Goal: Task Accomplishment & Management: Use online tool/utility

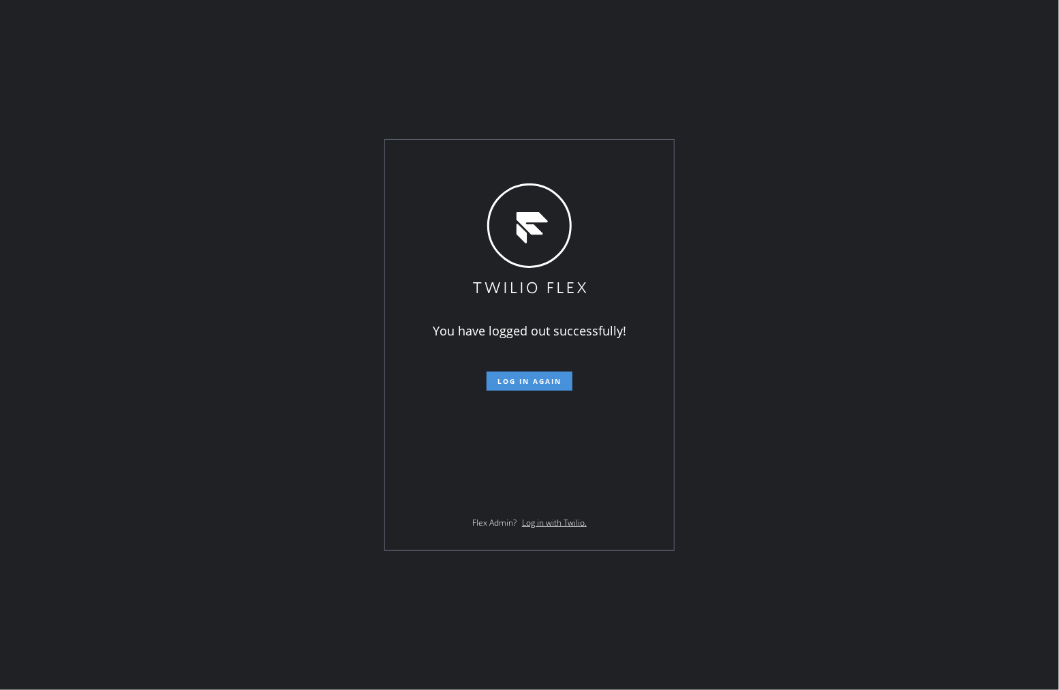
click at [522, 387] on button "Log in again" at bounding box center [530, 381] width 86 height 19
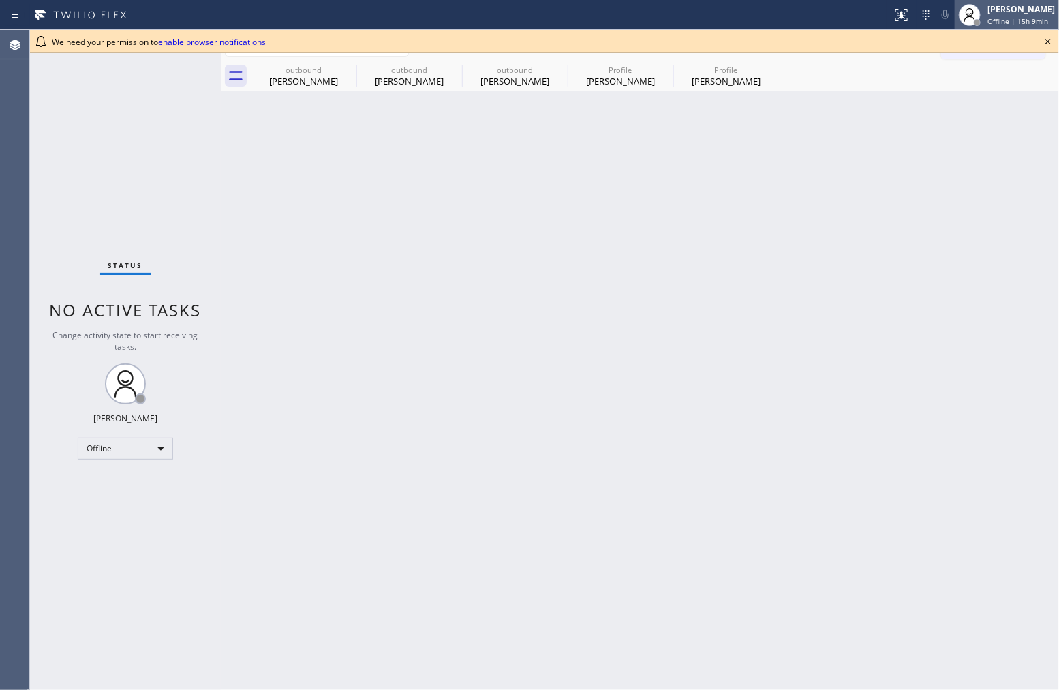
click at [1018, 25] on span "Offline | 15h 9min" at bounding box center [1018, 21] width 61 height 10
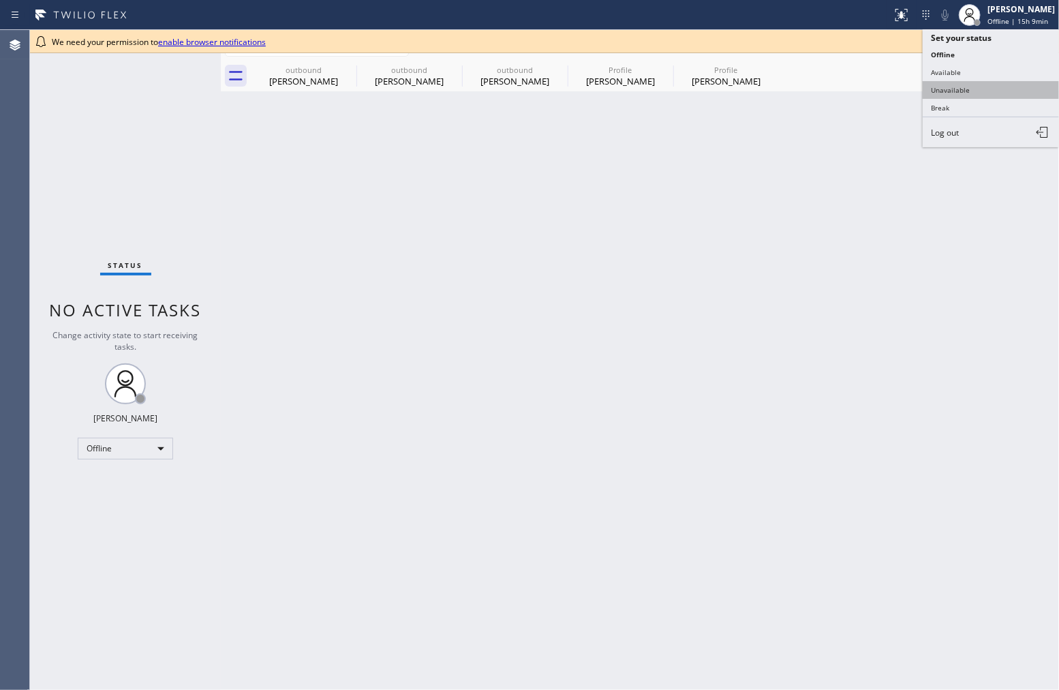
click at [1008, 89] on button "Unavailable" at bounding box center [991, 90] width 136 height 18
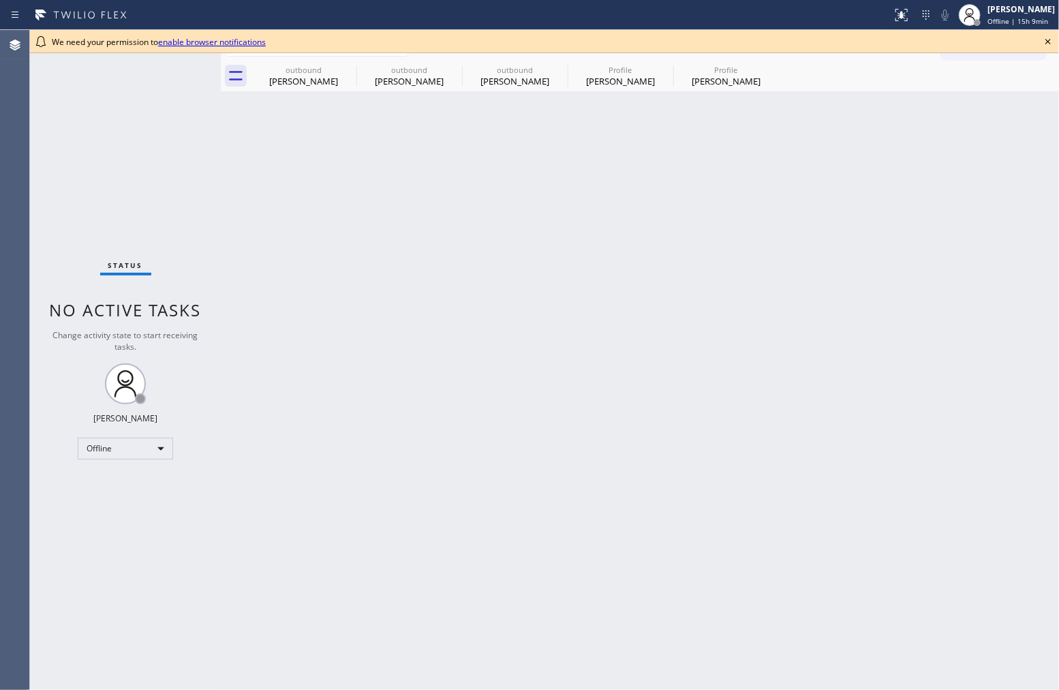
click at [837, 217] on div "Back to Dashboard Change Sender ID Customers Technicians Select a contact Outbo…" at bounding box center [640, 360] width 839 height 660
click at [710, 89] on div "Profile Claudine Nelson" at bounding box center [726, 76] width 103 height 31
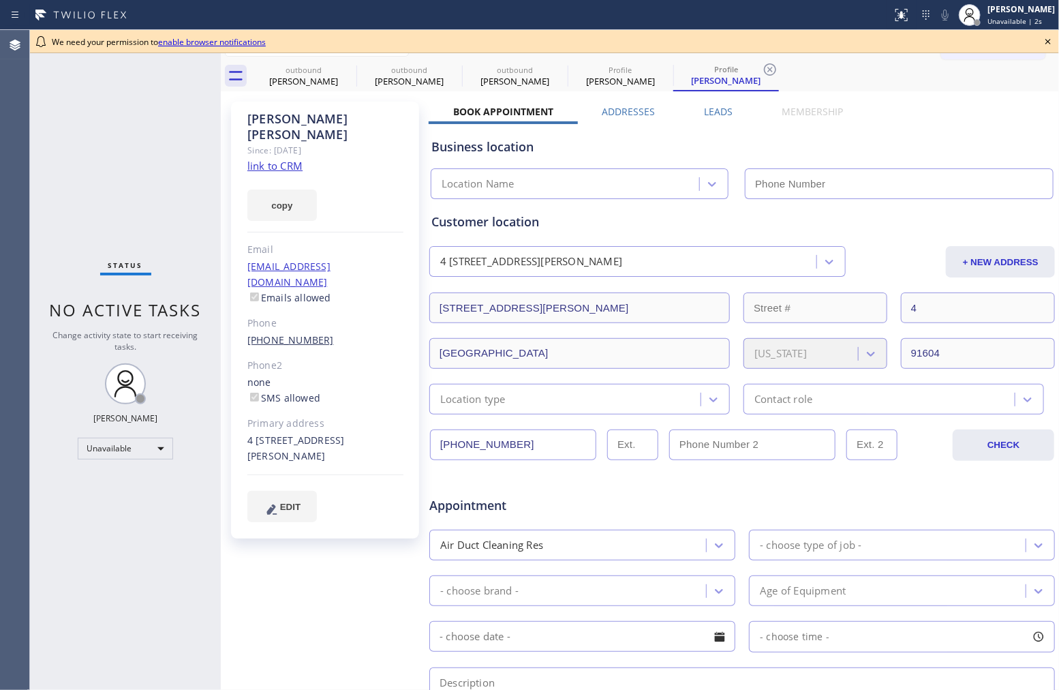
click at [288, 333] on link "(818) 448-8433" at bounding box center [290, 339] width 87 height 13
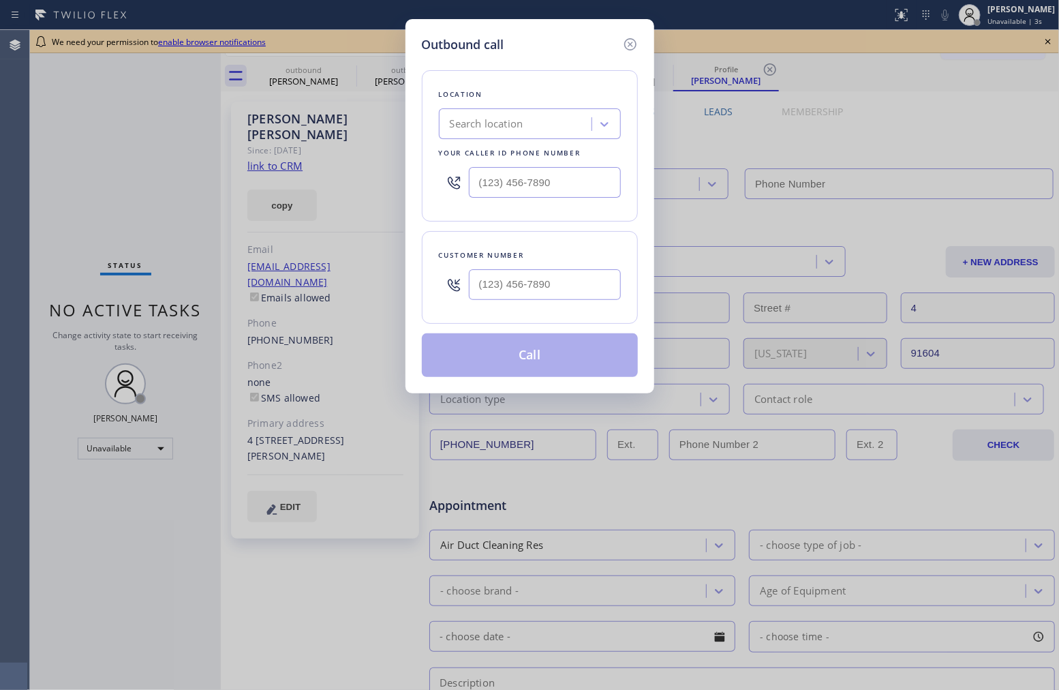
type input "(818) 448-8433"
click at [575, 215] on div "Location Search location Your caller id phone number" at bounding box center [530, 145] width 216 height 151
click at [623, 37] on icon at bounding box center [630, 44] width 16 height 16
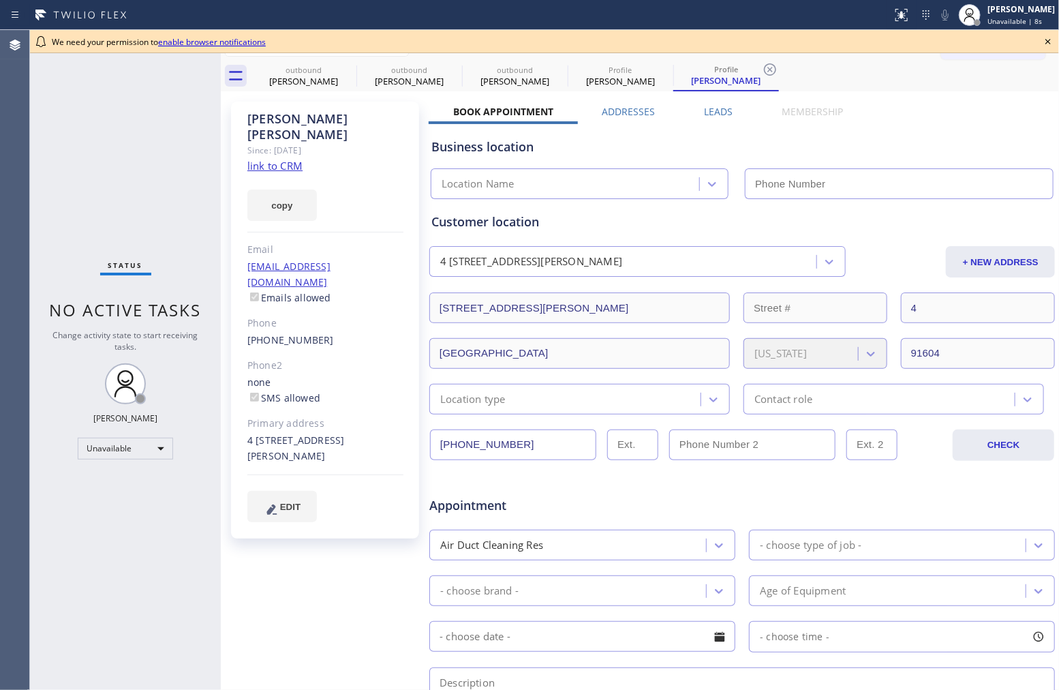
click at [291, 159] on link "link to CRM" at bounding box center [274, 166] width 55 height 14
click at [999, 14] on div "Ann Bernadeth Mesina" at bounding box center [1021, 9] width 67 height 12
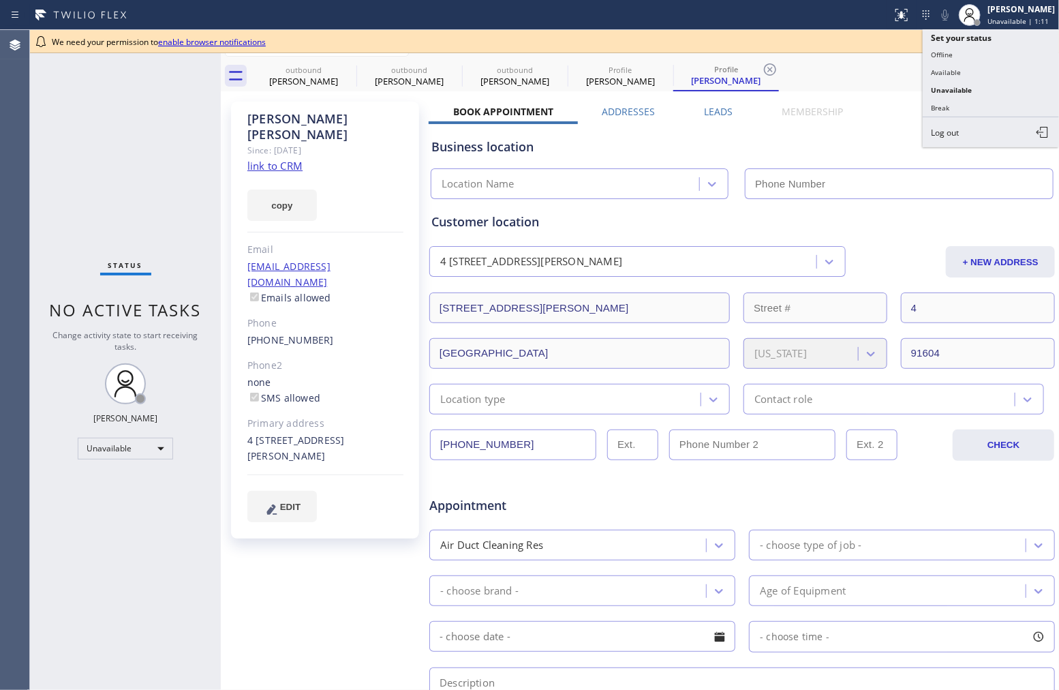
click at [845, 141] on div "Business location" at bounding box center [743, 147] width 622 height 18
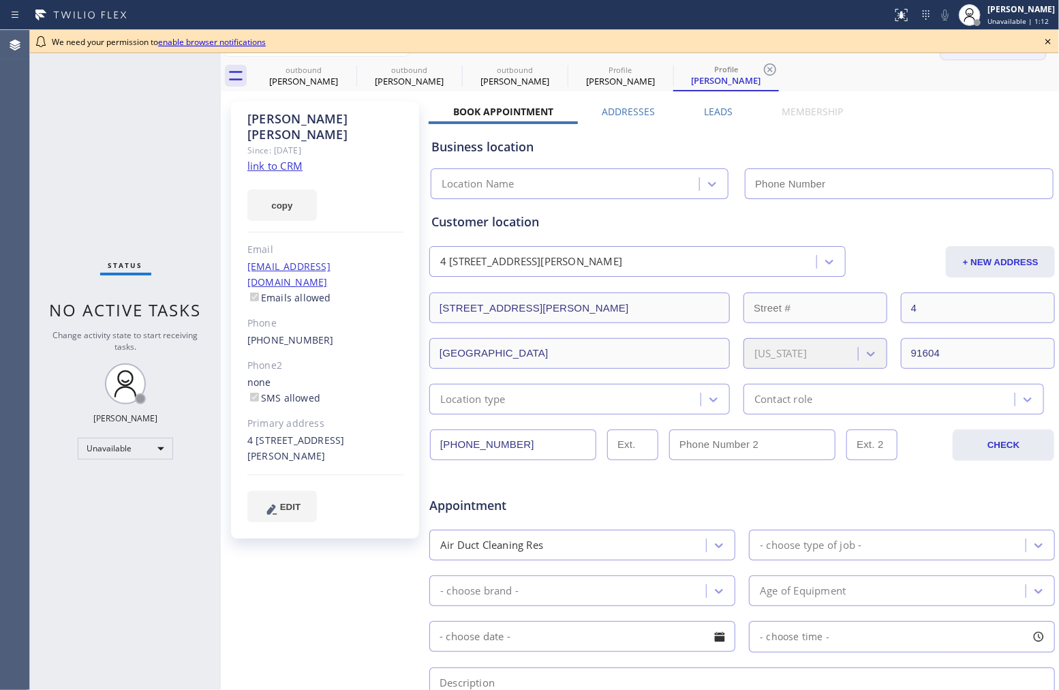
drag, startPoint x: 1052, startPoint y: 41, endPoint x: 1007, endPoint y: 44, distance: 45.1
click at [1052, 41] on icon at bounding box center [1048, 41] width 16 height 16
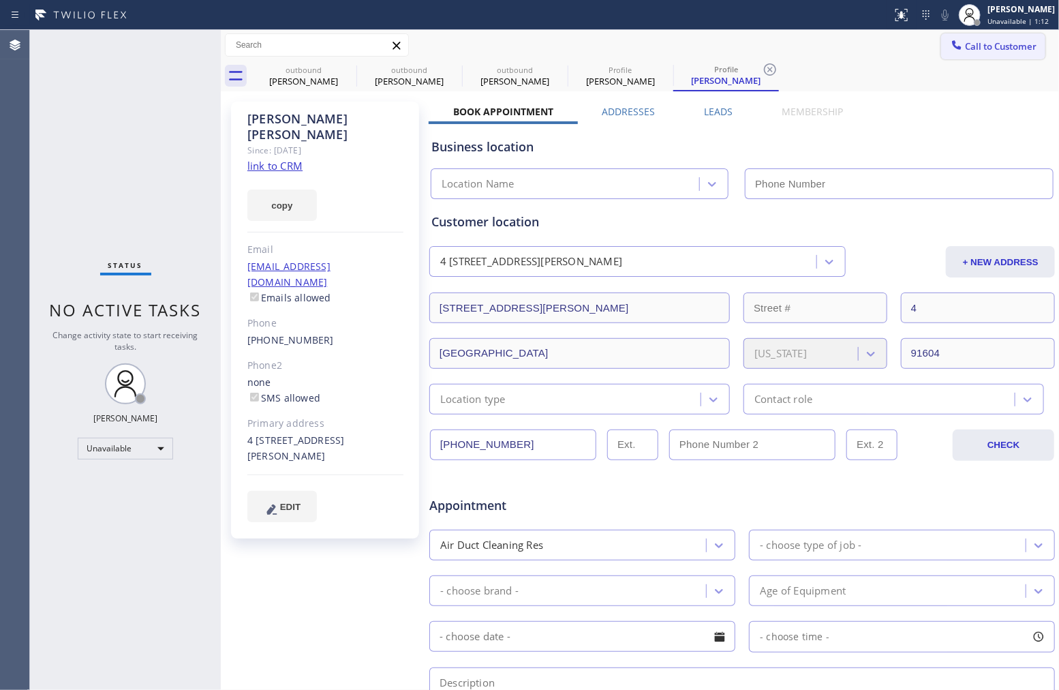
click at [989, 44] on span "Call to Customer" at bounding box center [1001, 46] width 72 height 12
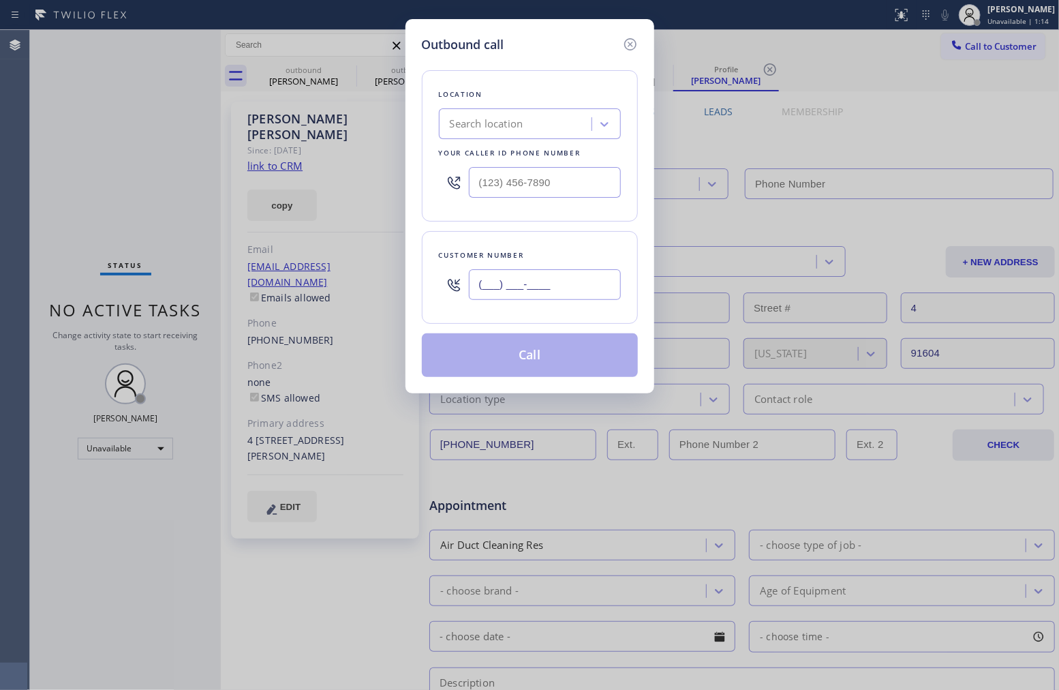
drag, startPoint x: 581, startPoint y: 290, endPoint x: 459, endPoint y: 290, distance: 121.4
click at [459, 290] on div "(___) ___-____" at bounding box center [530, 284] width 182 height 44
paste input "818) 448-8433"
type input "(818) 448-8433"
click at [534, 171] on input "(___) ___-____" at bounding box center [545, 182] width 152 height 31
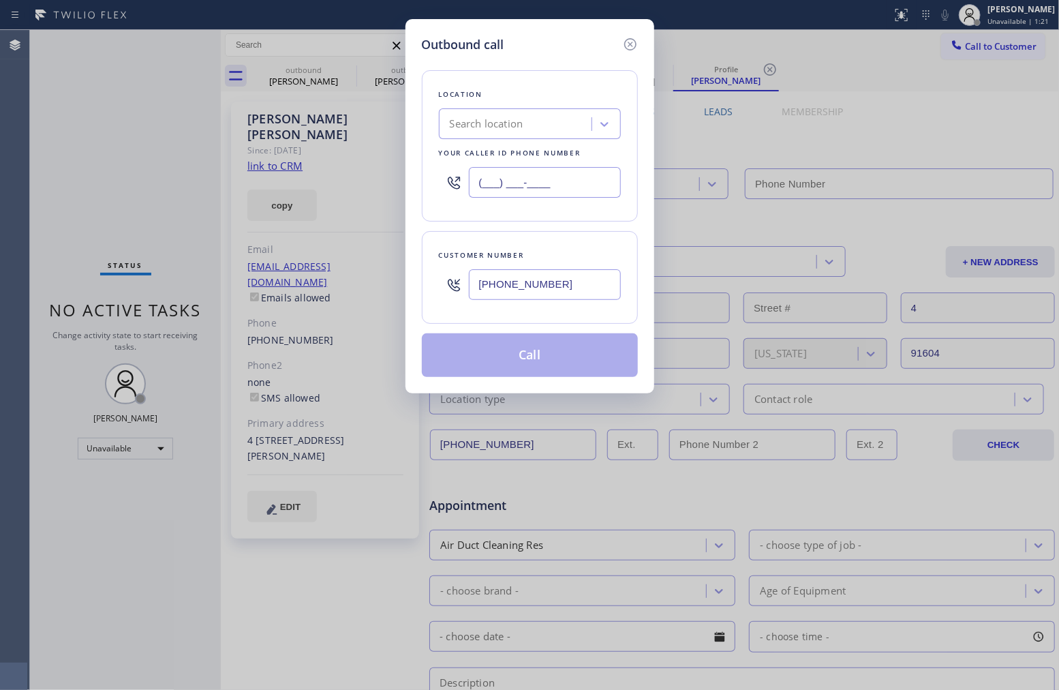
paste input "818) 574-5588"
type input "(818) 574-5588"
click at [593, 229] on div "Location Search location Your caller id phone number (818) 574-5588 Customer nu…" at bounding box center [530, 215] width 216 height 323
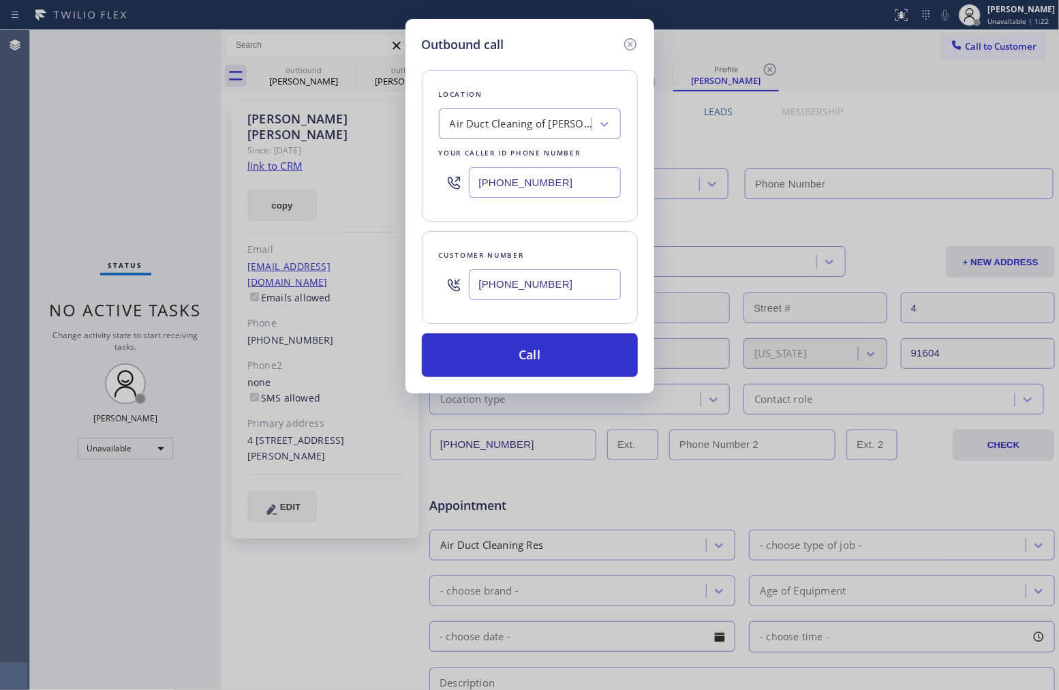
click at [593, 229] on div "Location Air Duct Cleaning of Sherman Oaks Your caller id phone number (818) 57…" at bounding box center [530, 215] width 216 height 323
click at [558, 361] on button "Call" at bounding box center [530, 355] width 216 height 44
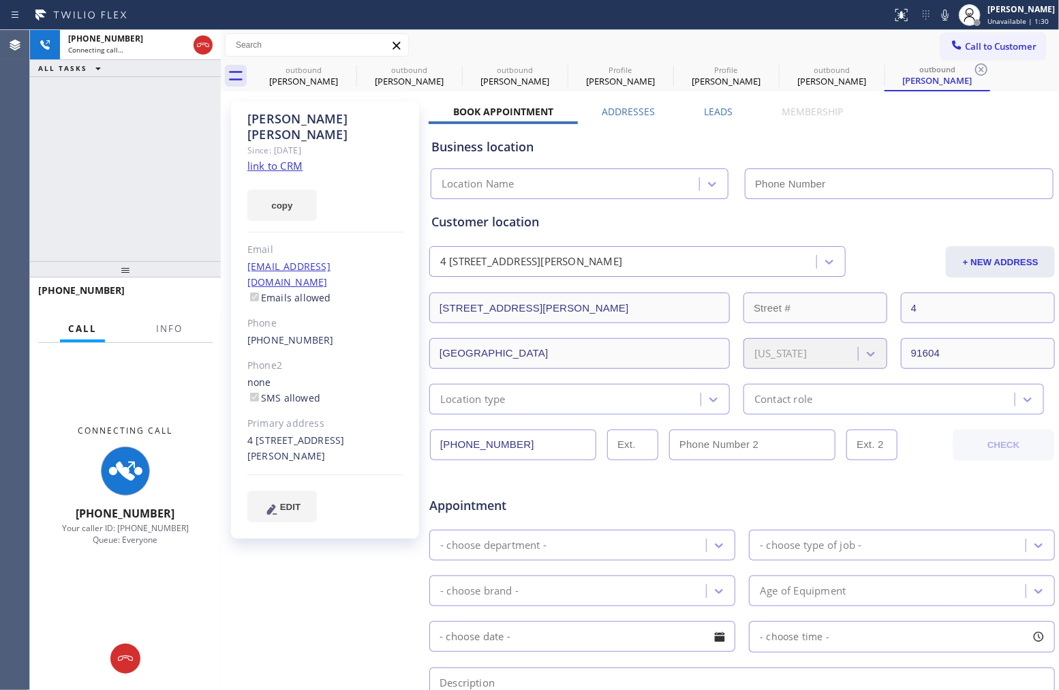
type input "(818) 574-5588"
click at [937, 17] on icon at bounding box center [945, 15] width 16 height 16
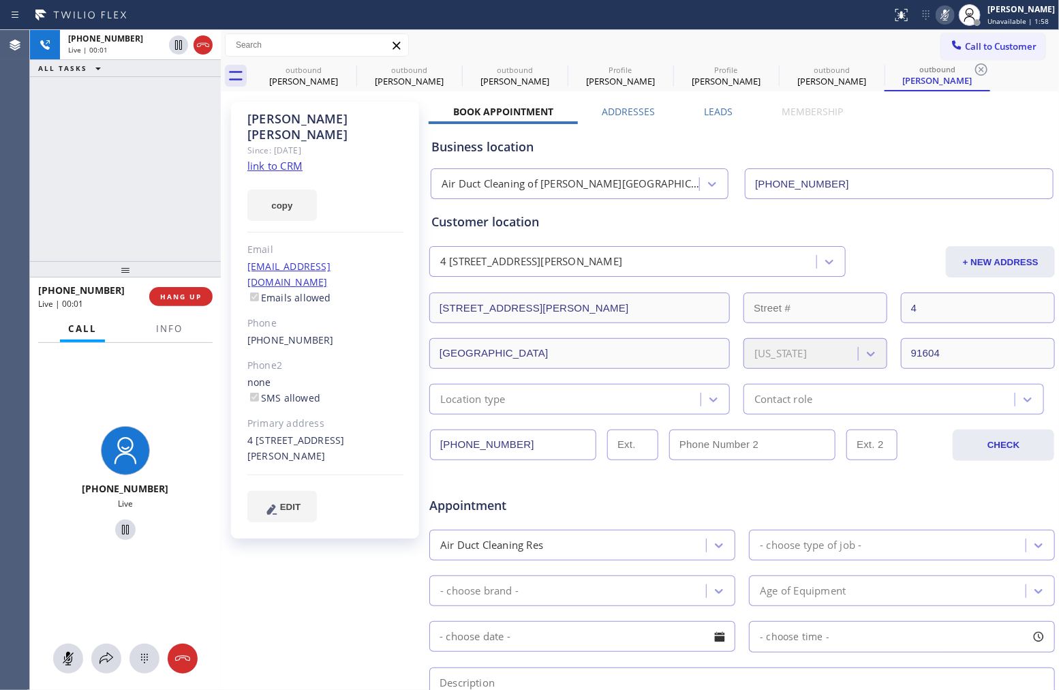
click at [151, 200] on div "+18184488433 Live | 00:01 ALL TASKS ALL TASKS ACTIVE TASKS TASKS IN WRAP UP" at bounding box center [125, 145] width 191 height 231
click at [175, 189] on div "+18184488433 Live | 00:01 ALL TASKS ALL TASKS ACTIVE TASKS TASKS IN WRAP UP" at bounding box center [125, 145] width 191 height 231
drag, startPoint x: 208, startPoint y: 49, endPoint x: 181, endPoint y: 138, distance: 93.2
click at [208, 49] on icon at bounding box center [203, 45] width 16 height 16
click at [147, 192] on div "+18184488433 Live | 00:06 ALL TASKS ALL TASKS ACTIVE TASKS TASKS IN WRAP UP" at bounding box center [125, 145] width 191 height 231
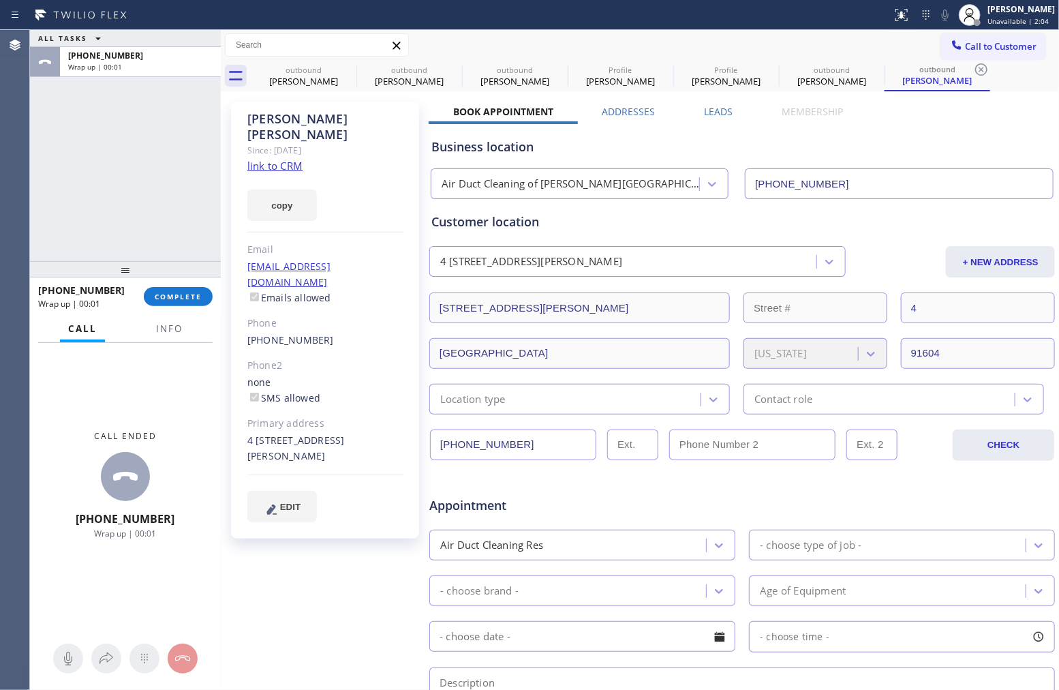
drag, startPoint x: 187, startPoint y: 299, endPoint x: 185, endPoint y: 220, distance: 79.1
click at [187, 299] on span "COMPLETE" at bounding box center [178, 297] width 47 height 10
click at [180, 209] on div "ALL TASKS ALL TASKS ACTIVE TASKS TASKS IN WRAP UP +18184488433 Wrap up | 00:01" at bounding box center [125, 145] width 191 height 231
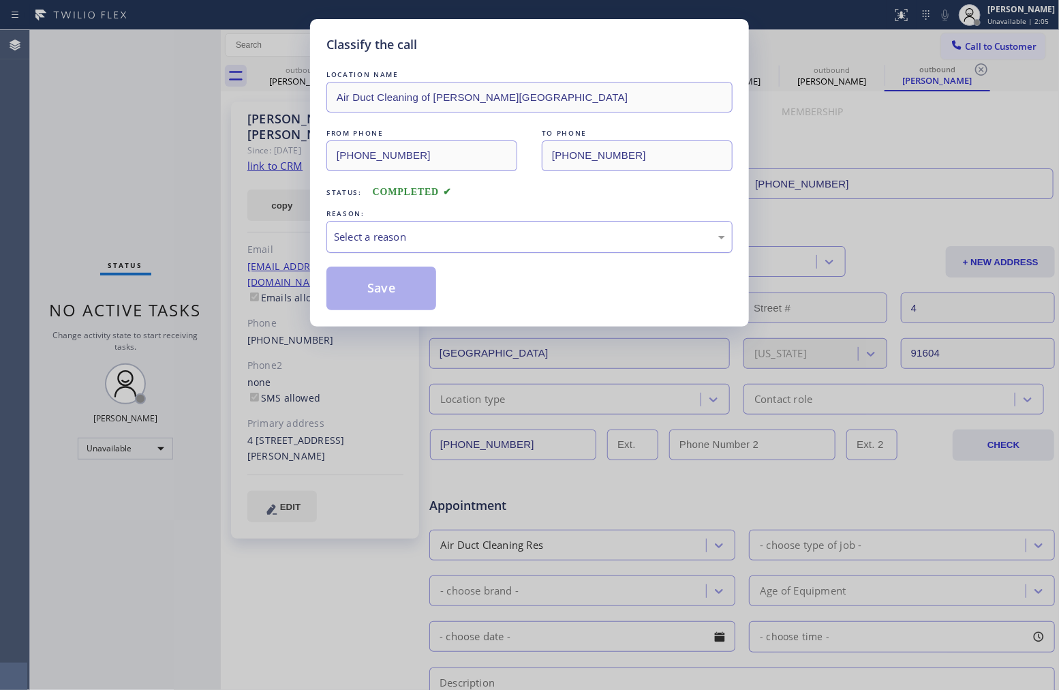
click at [452, 220] on div "REASON:" at bounding box center [530, 214] width 406 height 14
click at [455, 232] on div "Select a reason" at bounding box center [529, 237] width 391 height 16
click at [417, 288] on button "Save" at bounding box center [382, 289] width 110 height 44
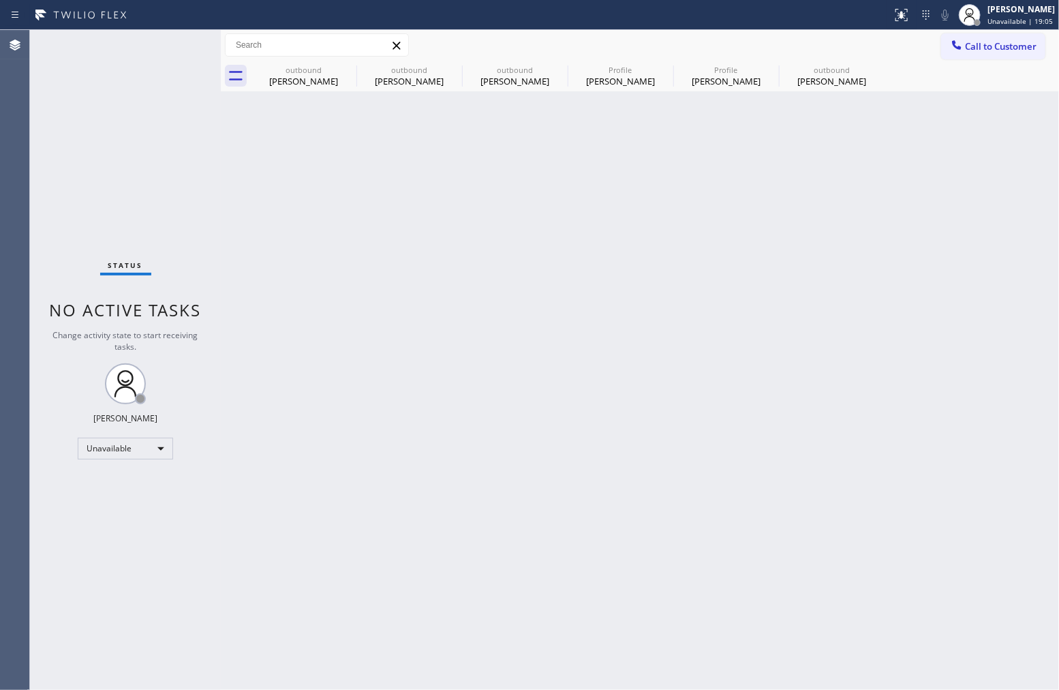
click at [792, 387] on div "Back to Dashboard Change Sender ID Customers Technicians Select a contact Outbo…" at bounding box center [640, 360] width 839 height 660
click at [829, 513] on div "Back to Dashboard Change Sender ID Customers Technicians Select a contact Outbo…" at bounding box center [640, 360] width 839 height 660
drag, startPoint x: 914, startPoint y: 277, endPoint x: 805, endPoint y: 224, distance: 120.7
click at [914, 277] on div "Back to Dashboard Change Sender ID Customers Technicians Select a contact Outbo…" at bounding box center [640, 360] width 839 height 660
